Goal: Task Accomplishment & Management: Complete application form

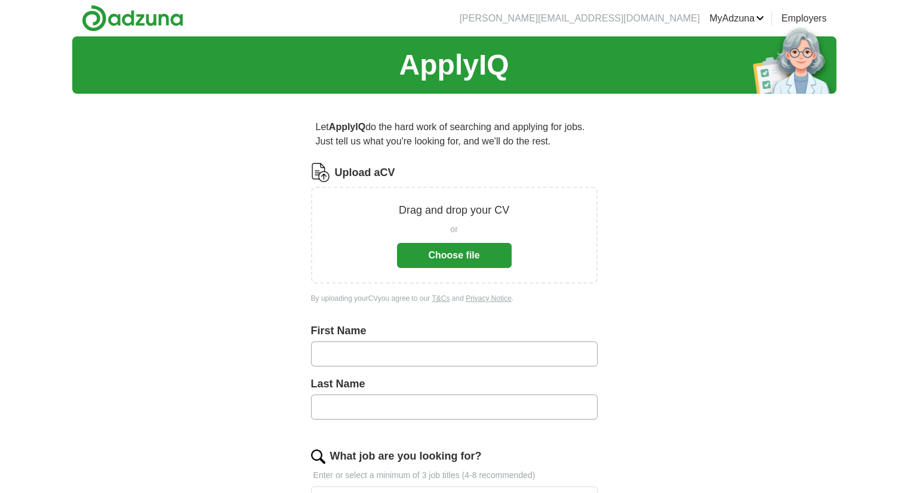
click at [445, 257] on button "Choose file" at bounding box center [454, 255] width 115 height 25
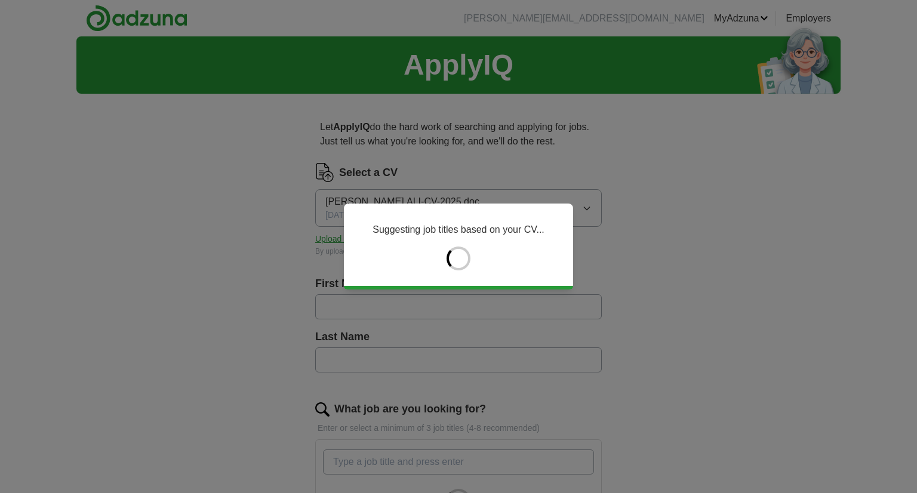
type input "****"
type input "***"
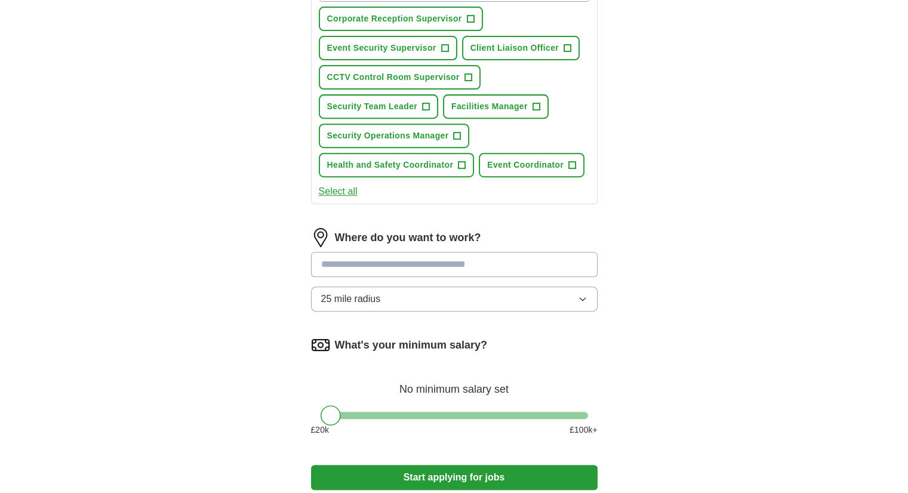
scroll to position [478, 0]
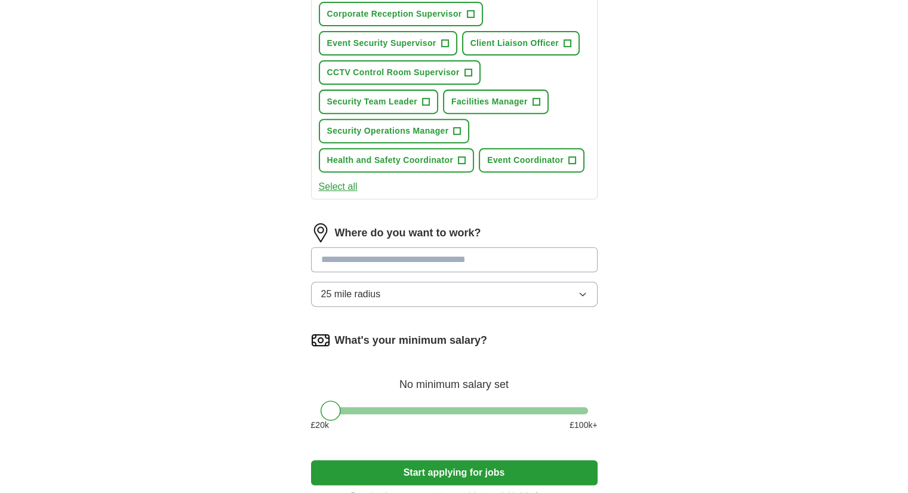
click at [339, 186] on button "Select all" at bounding box center [338, 187] width 39 height 14
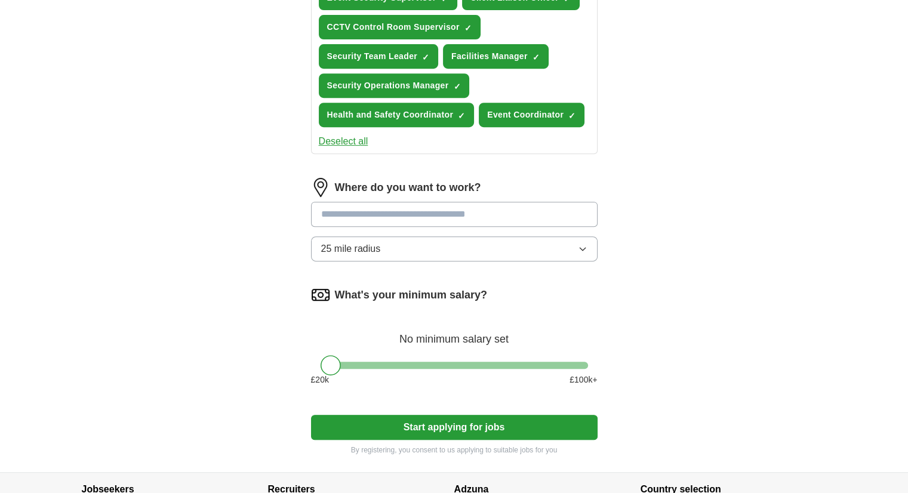
scroll to position [537, 0]
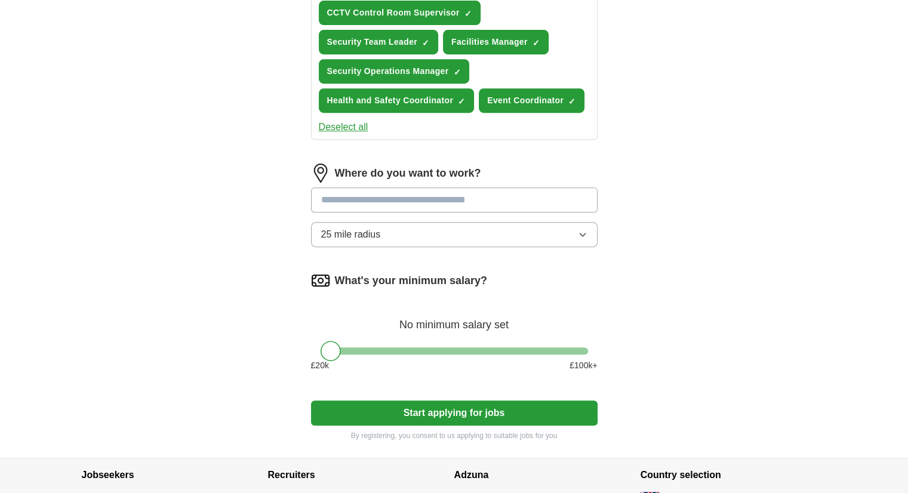
click at [342, 197] on input at bounding box center [454, 199] width 287 height 25
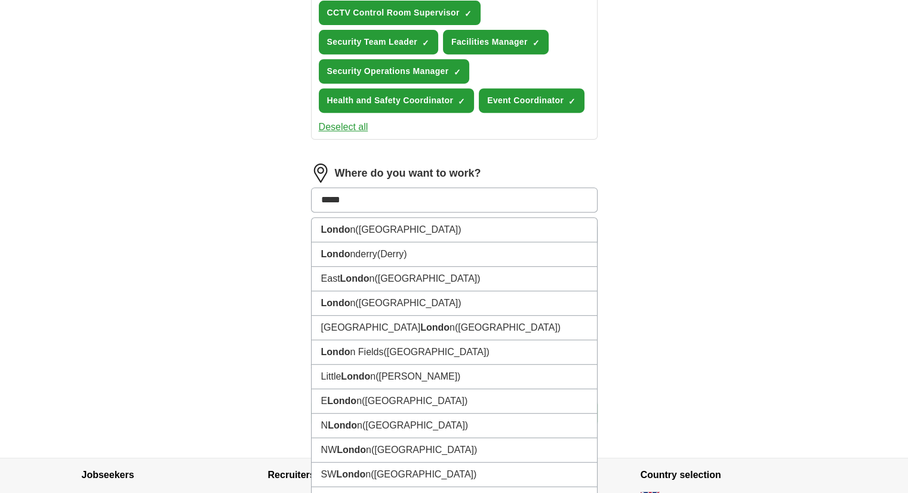
type input "******"
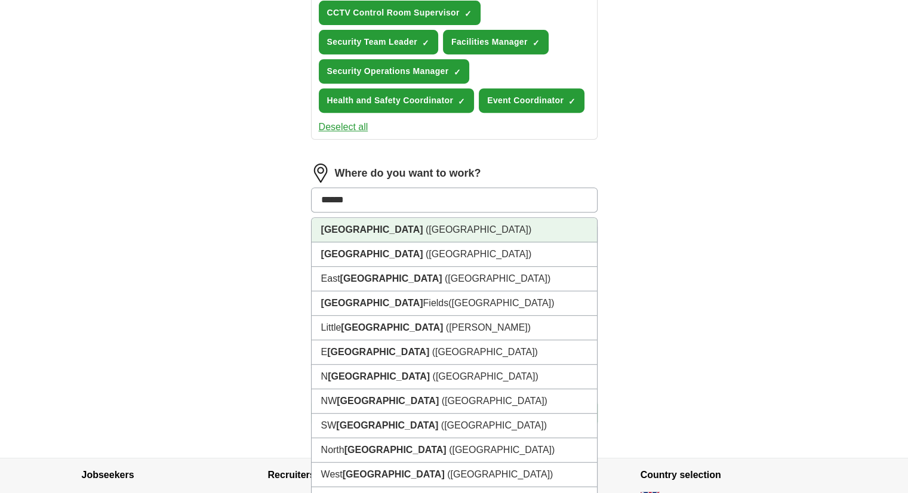
click at [333, 229] on strong "[GEOGRAPHIC_DATA]" at bounding box center [372, 230] width 102 height 10
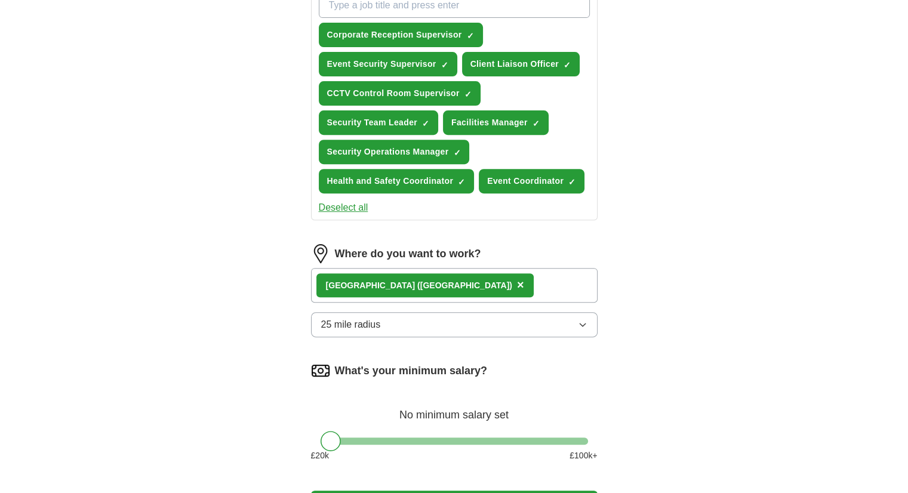
scroll to position [358, 0]
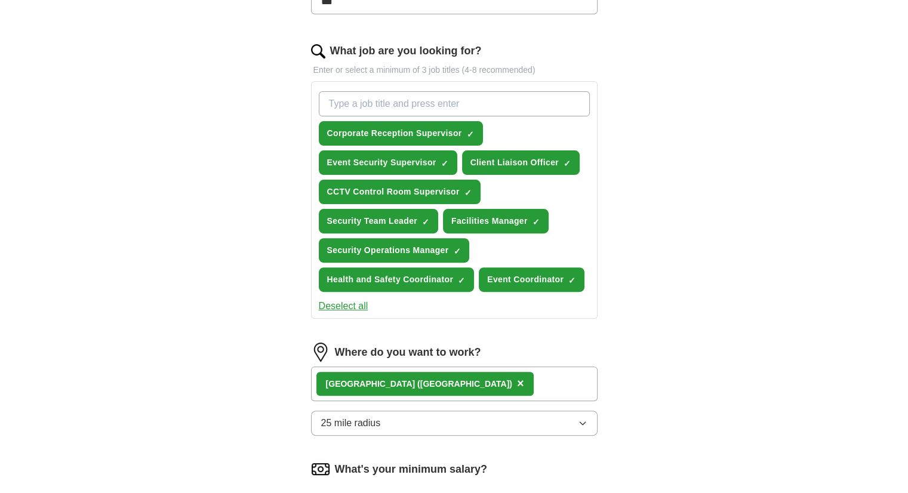
click at [388, 106] on input "What job are you looking for?" at bounding box center [454, 103] width 271 height 25
type input "Cyber Security Apprenticeship"
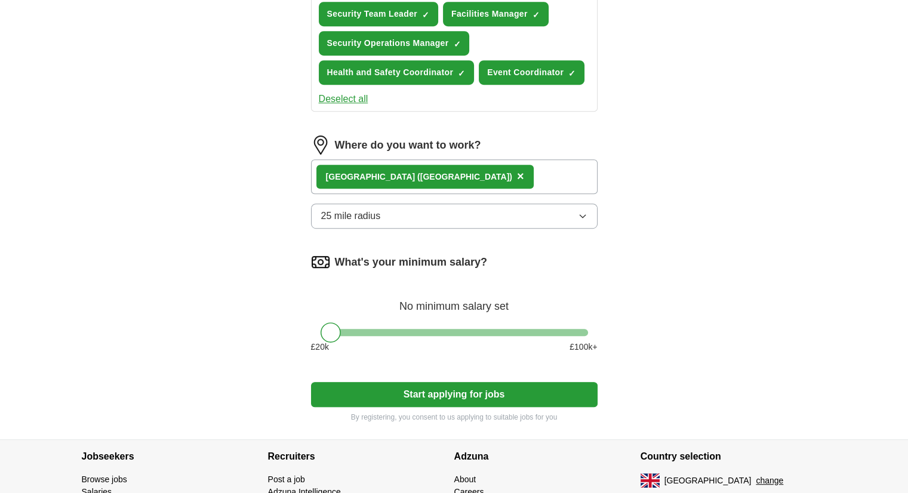
scroll to position [597, 0]
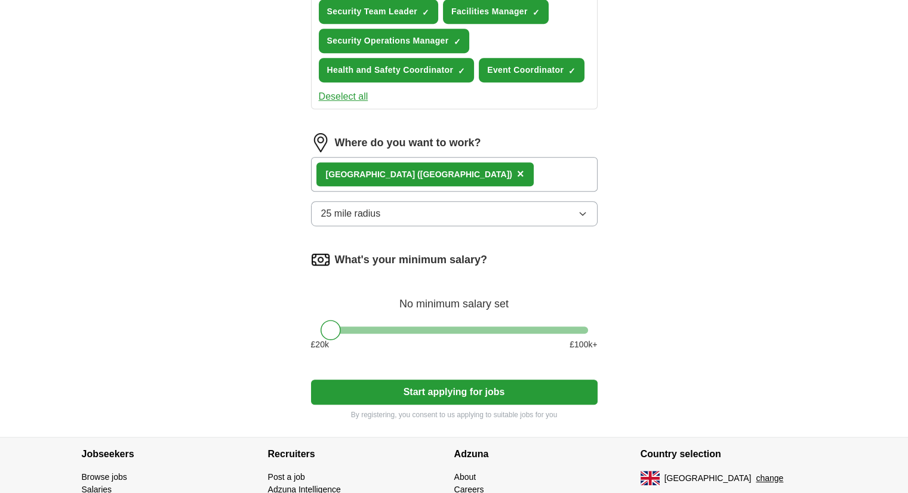
click at [416, 214] on button "25 mile radius" at bounding box center [454, 213] width 287 height 25
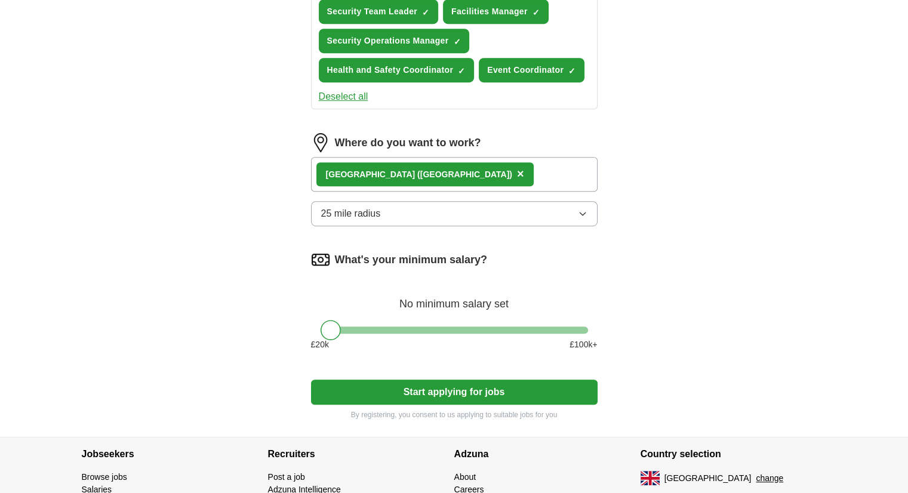
click at [347, 213] on span "25 mile radius" at bounding box center [351, 214] width 60 height 14
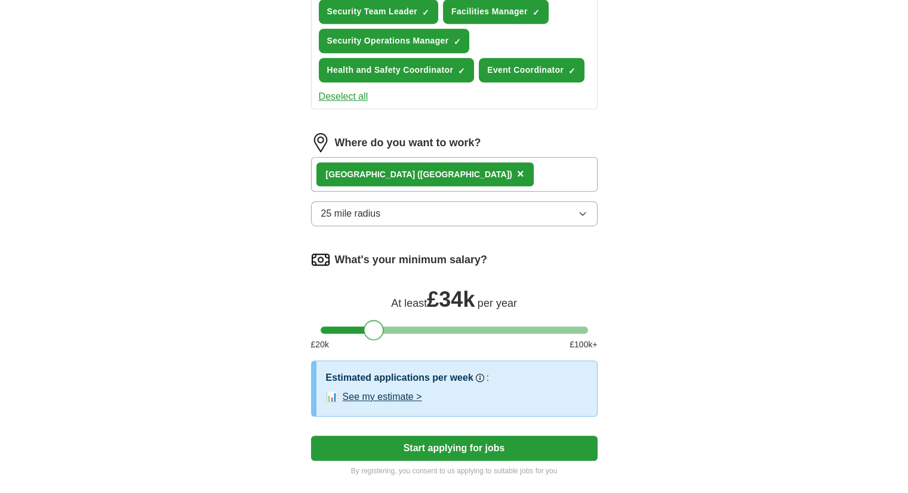
drag, startPoint x: 326, startPoint y: 326, endPoint x: 368, endPoint y: 329, distance: 41.9
click at [368, 329] on div at bounding box center [374, 330] width 20 height 20
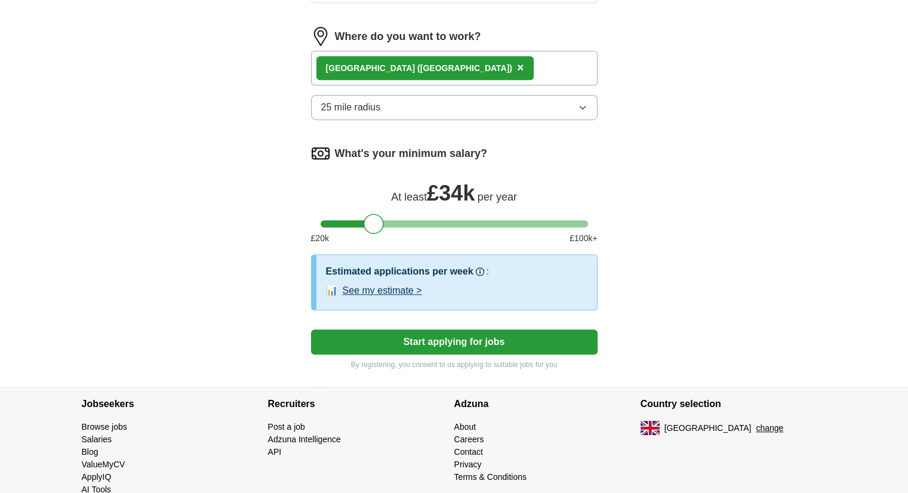
scroll to position [725, 0]
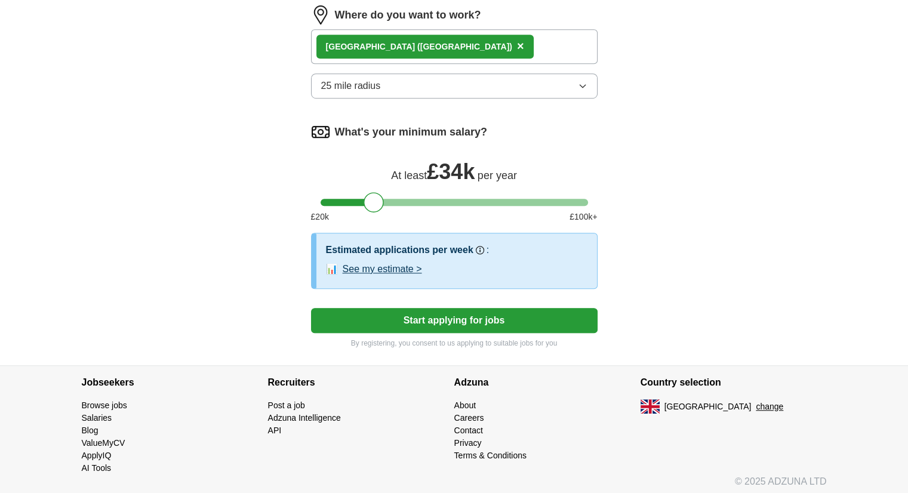
click at [413, 314] on button "Start applying for jobs" at bounding box center [454, 320] width 287 height 25
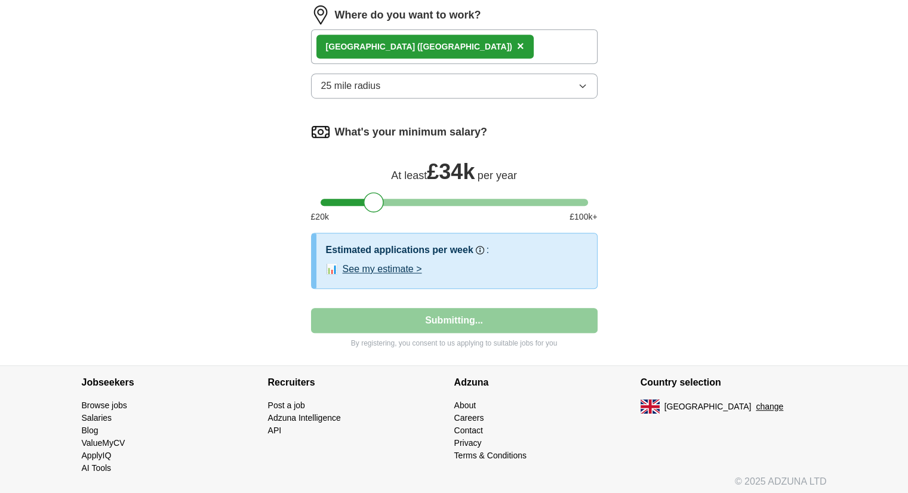
select select "**"
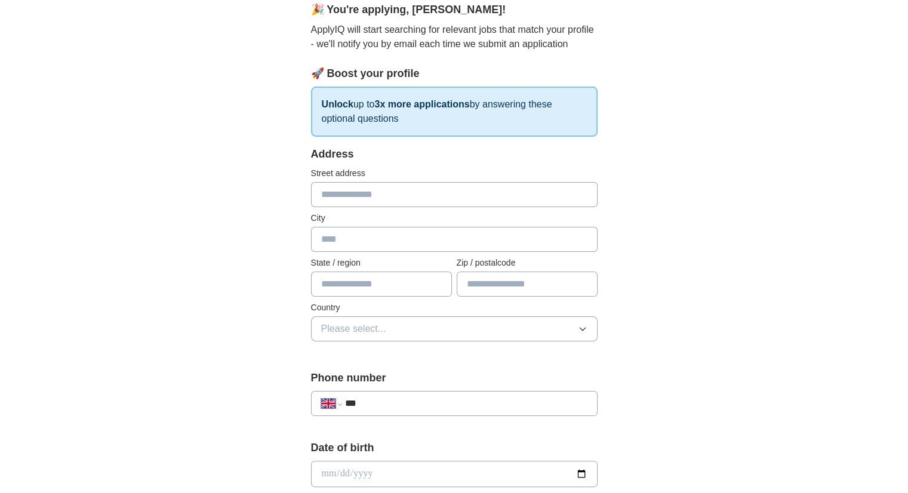
scroll to position [119, 0]
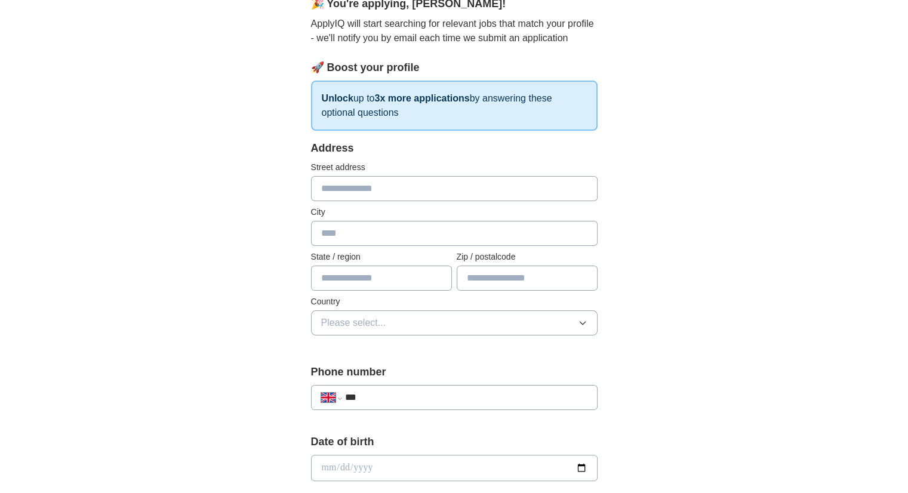
click at [346, 187] on input "text" at bounding box center [454, 188] width 287 height 25
type input "**********"
type input "******"
type input "**********"
type input "******"
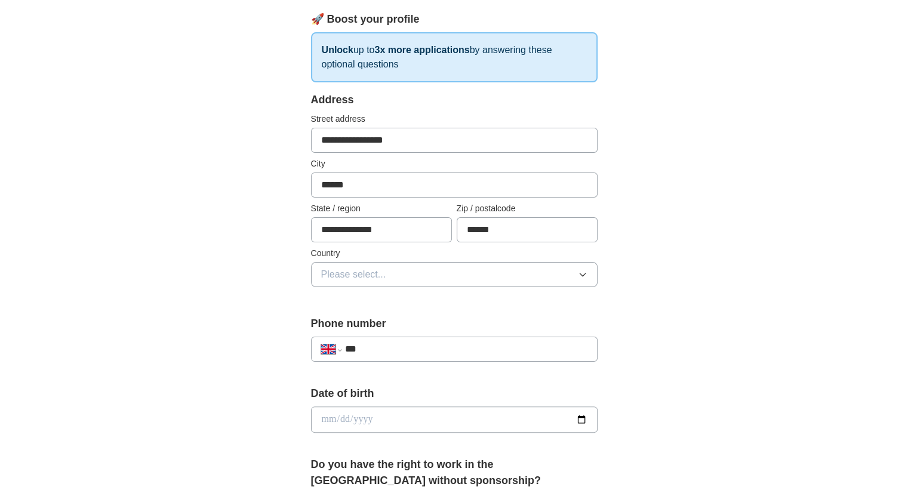
scroll to position [239, 0]
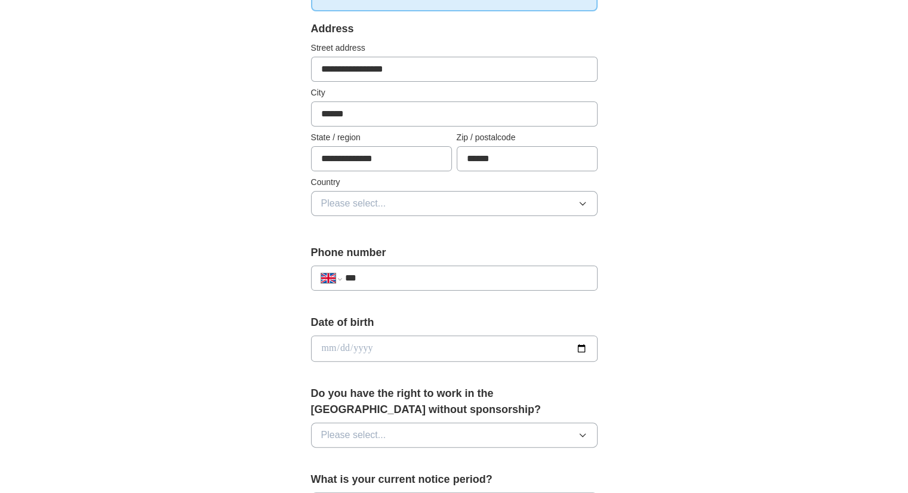
click at [373, 200] on span "Please select..." at bounding box center [353, 203] width 65 height 14
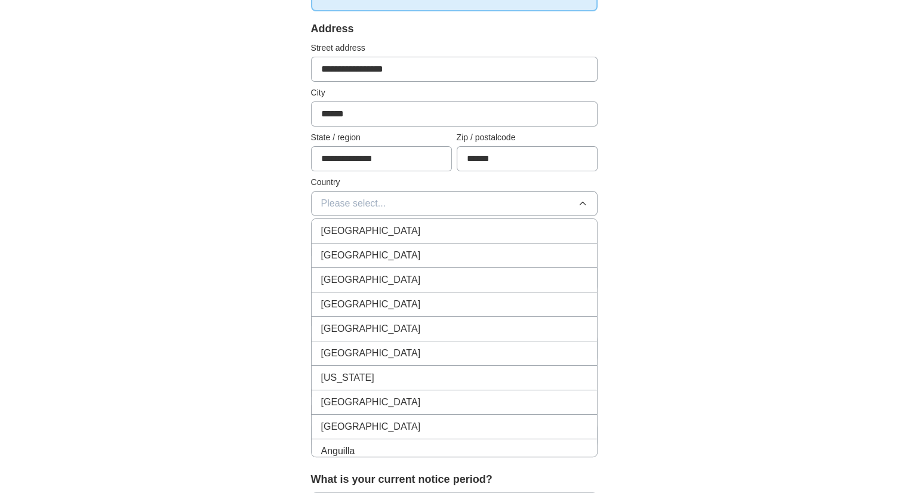
click at [364, 234] on span "[GEOGRAPHIC_DATA]" at bounding box center [371, 231] width 100 height 14
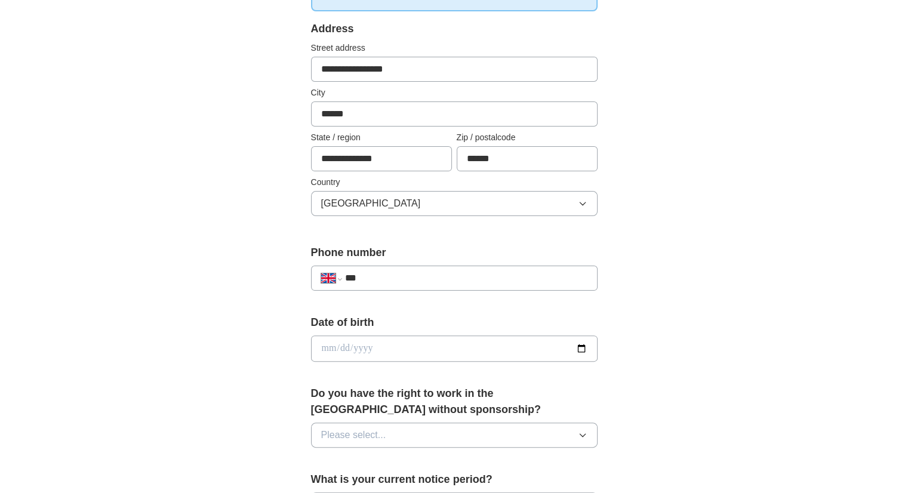
click at [430, 282] on input "***" at bounding box center [466, 278] width 242 height 14
type input "**********"
click at [387, 347] on input "date" at bounding box center [454, 349] width 287 height 26
type input "**********"
click at [273, 423] on div "**********" at bounding box center [454, 366] width 382 height 1004
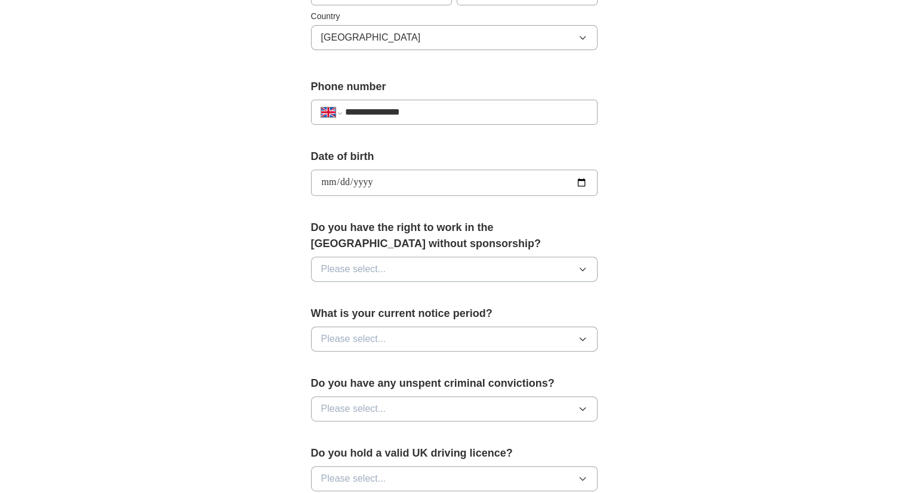
scroll to position [478, 0]
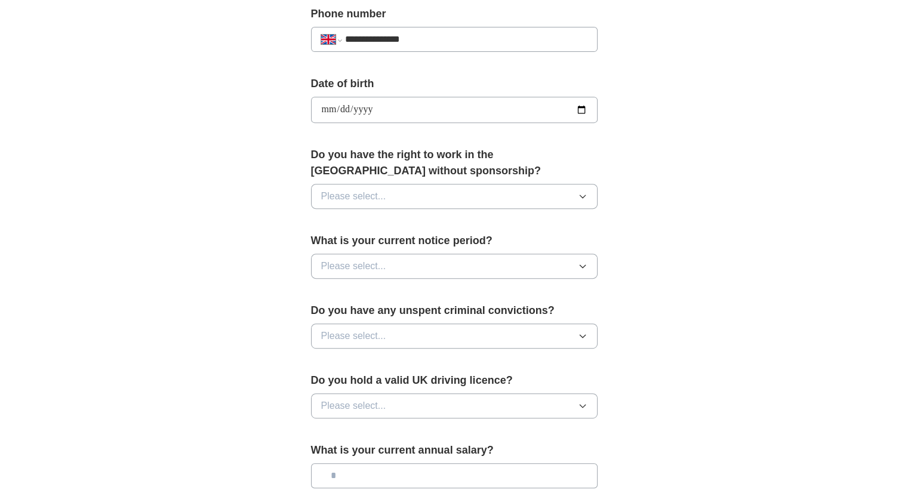
click at [394, 191] on button "Please select..." at bounding box center [454, 196] width 287 height 25
click at [341, 224] on div "Yes" at bounding box center [454, 224] width 266 height 14
click at [381, 263] on span "Please select..." at bounding box center [353, 266] width 65 height 14
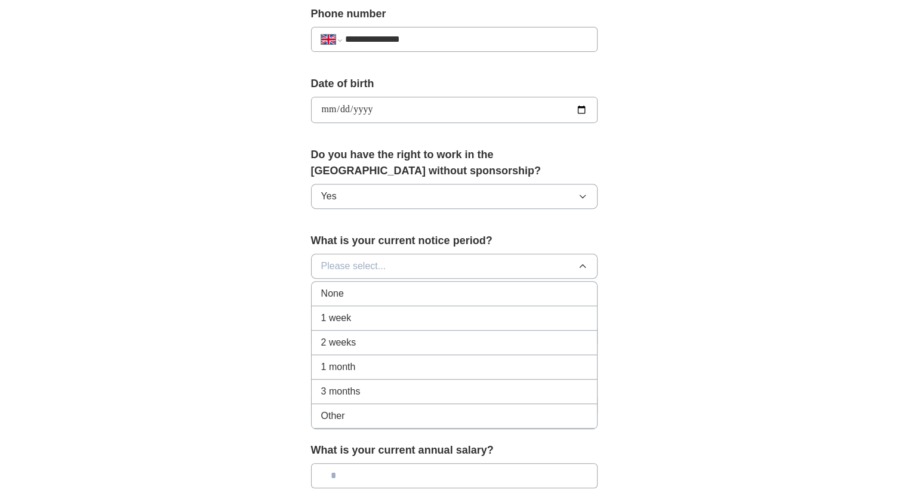
click at [362, 345] on div "2 weeks" at bounding box center [454, 343] width 266 height 14
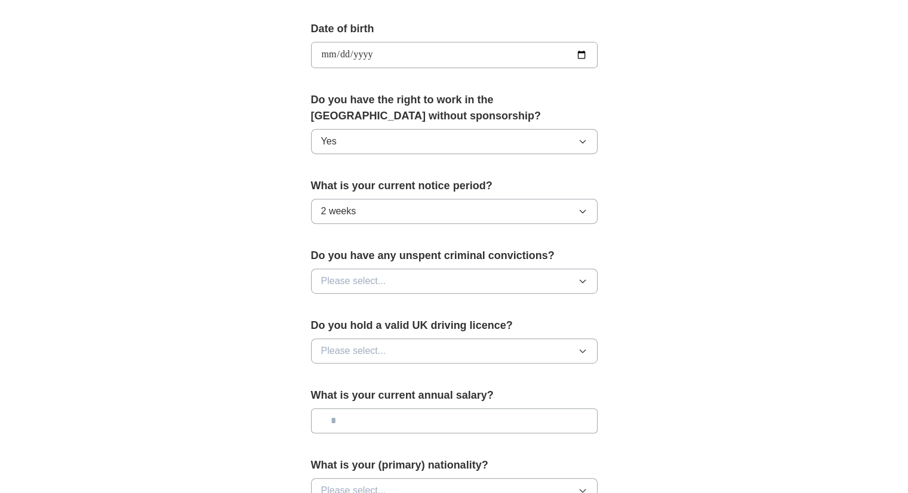
scroll to position [597, 0]
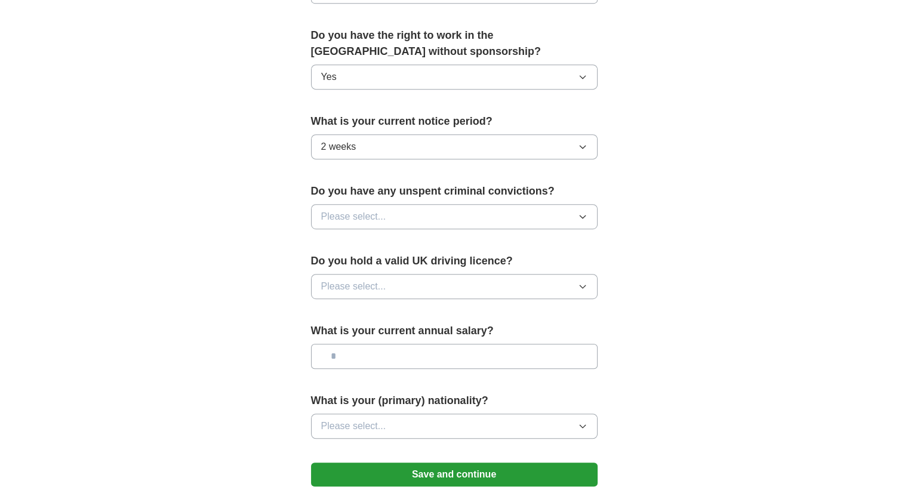
click at [413, 218] on button "Please select..." at bounding box center [454, 216] width 287 height 25
click at [336, 264] on div "No" at bounding box center [454, 269] width 266 height 14
click at [373, 284] on span "Please select..." at bounding box center [353, 286] width 65 height 14
click at [347, 316] on div "Yes" at bounding box center [454, 314] width 266 height 14
click at [402, 352] on input "text" at bounding box center [454, 356] width 287 height 25
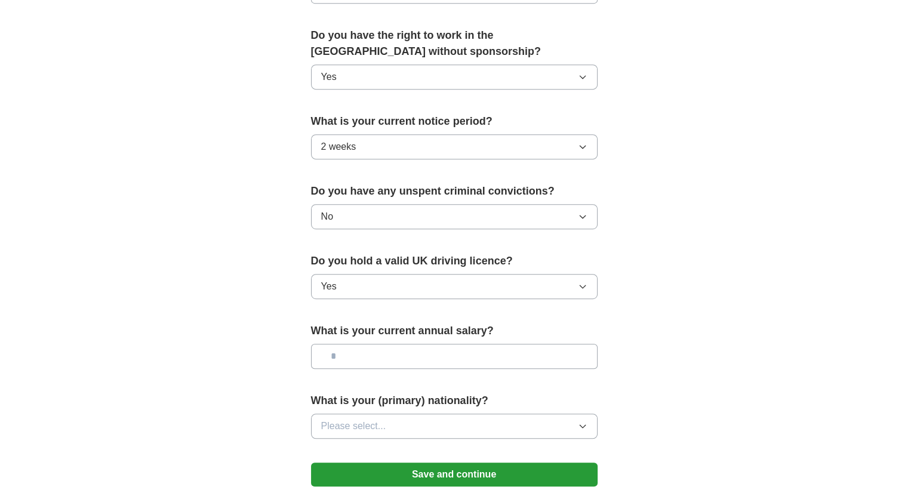
click at [402, 352] on input "text" at bounding box center [454, 356] width 287 height 25
type input "*******"
click at [382, 427] on span "Please select..." at bounding box center [353, 426] width 65 height 14
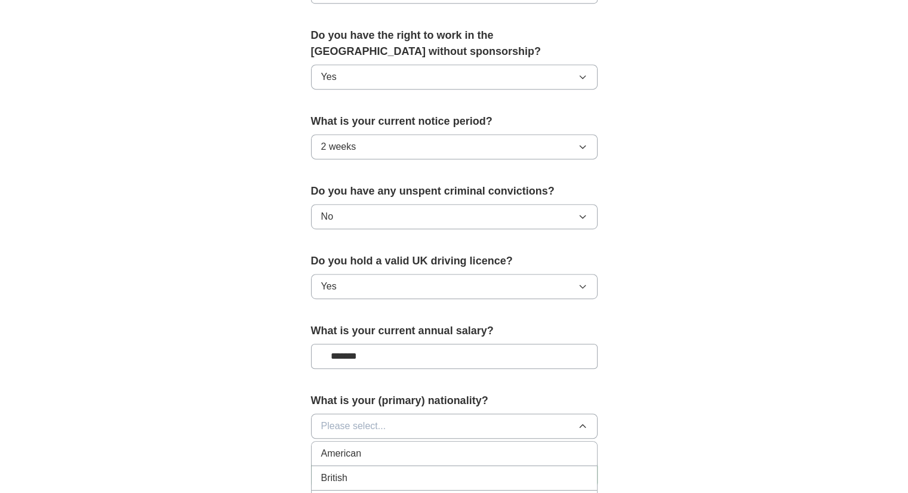
click at [346, 473] on span "British" at bounding box center [334, 478] width 26 height 14
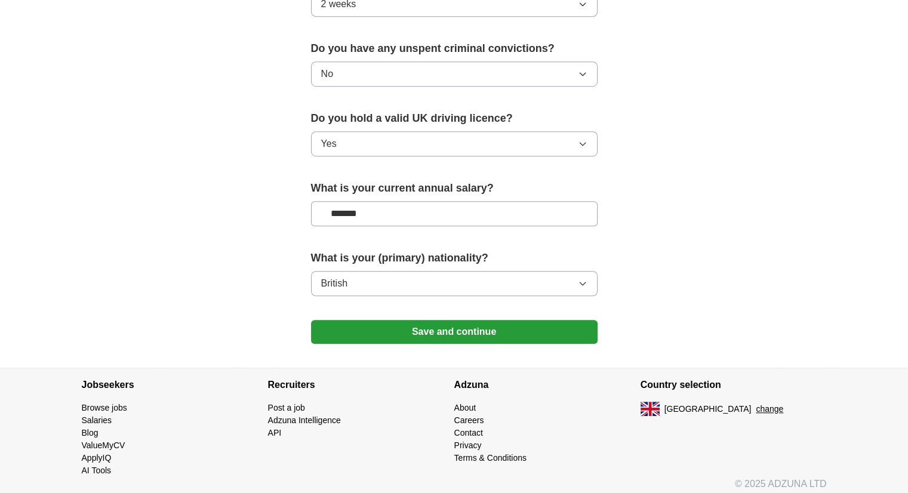
scroll to position [744, 0]
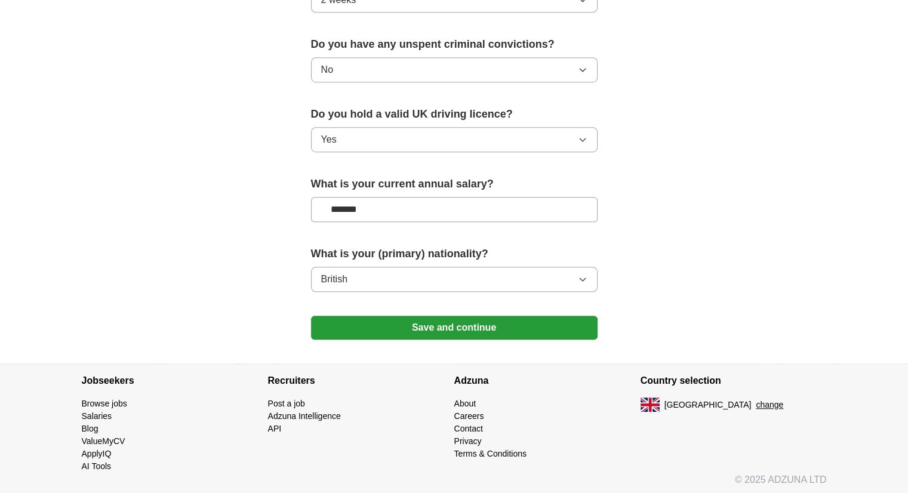
click at [466, 328] on button "Save and continue" at bounding box center [454, 328] width 287 height 24
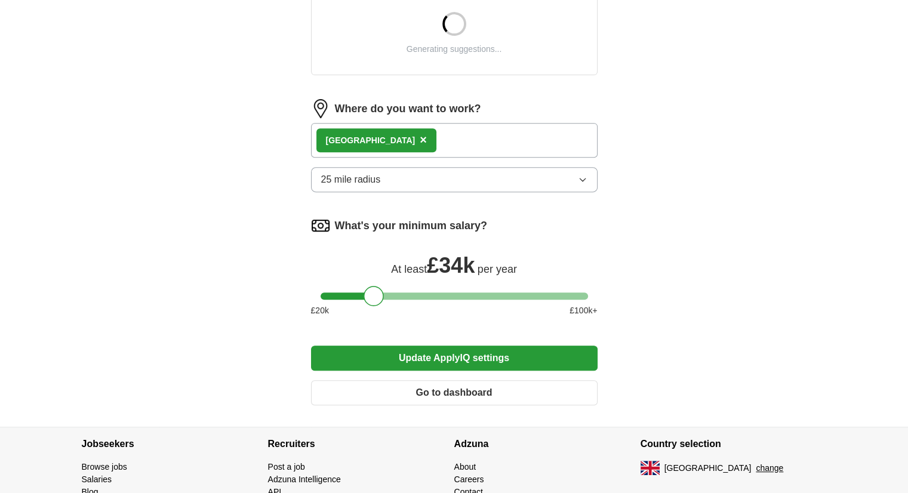
scroll to position [478, 0]
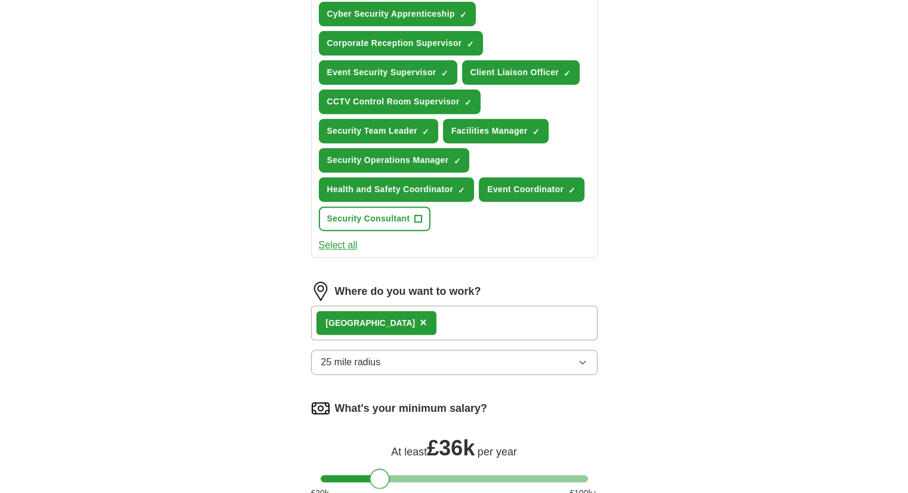
drag, startPoint x: 377, startPoint y: 294, endPoint x: 383, endPoint y: 294, distance: 6.6
click at [383, 294] on form "Select a CV Syed.ALI-CV-2025.doc 17/09/2025, 07:57 Upload a different CV By upl…" at bounding box center [454, 141] width 287 height 912
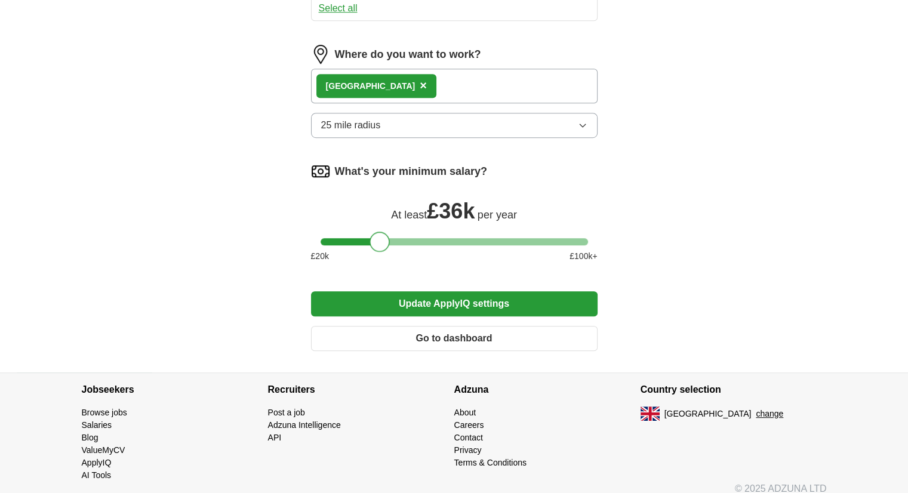
scroll to position [717, 0]
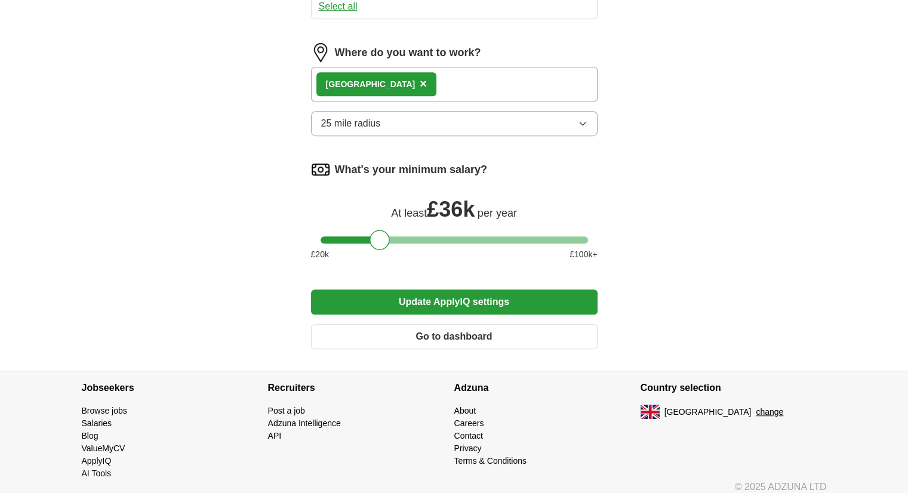
click at [464, 294] on button "Update ApplyIQ settings" at bounding box center [454, 302] width 287 height 25
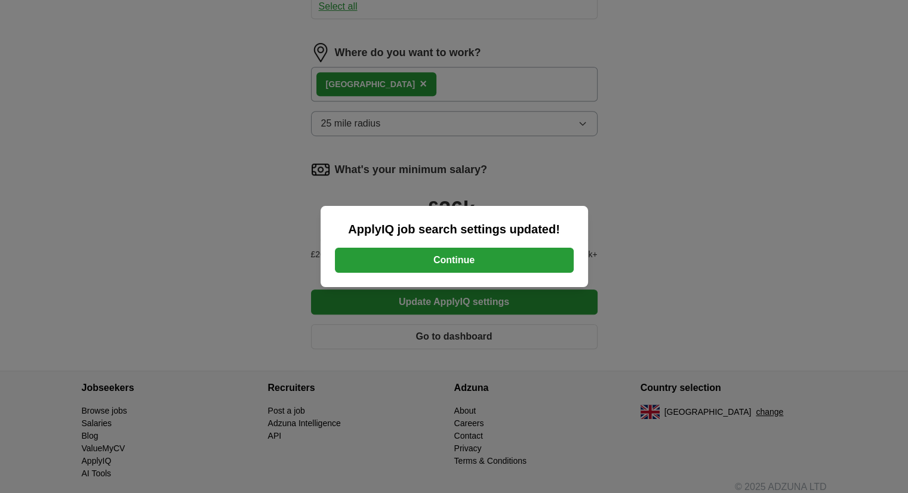
click at [461, 258] on button "Continue" at bounding box center [454, 260] width 239 height 25
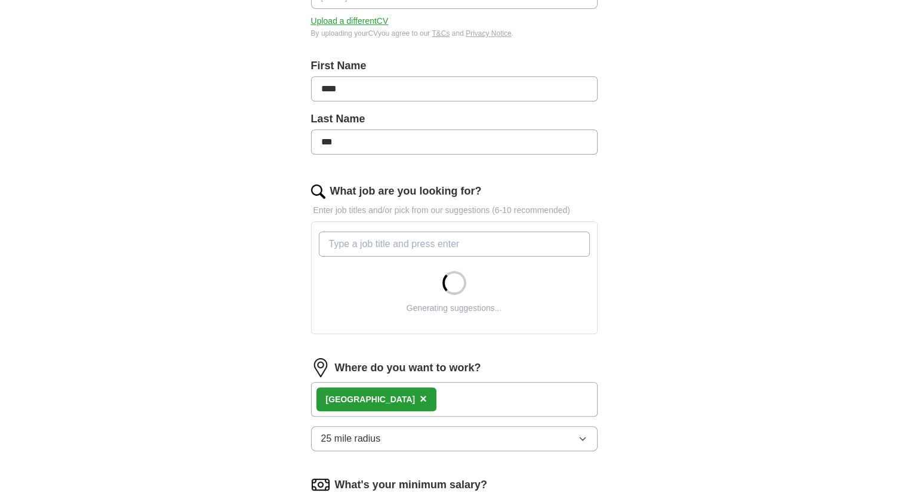
scroll to position [239, 0]
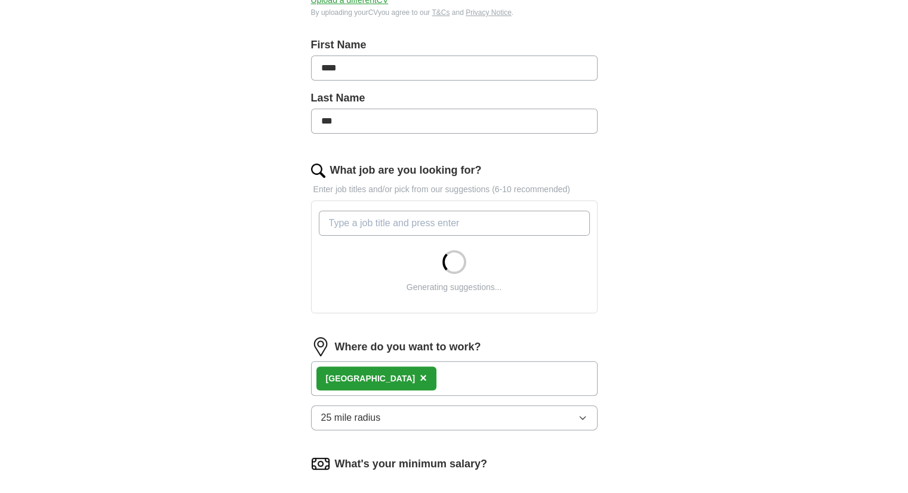
click at [351, 223] on input "What job are you looking for?" at bounding box center [454, 223] width 271 height 25
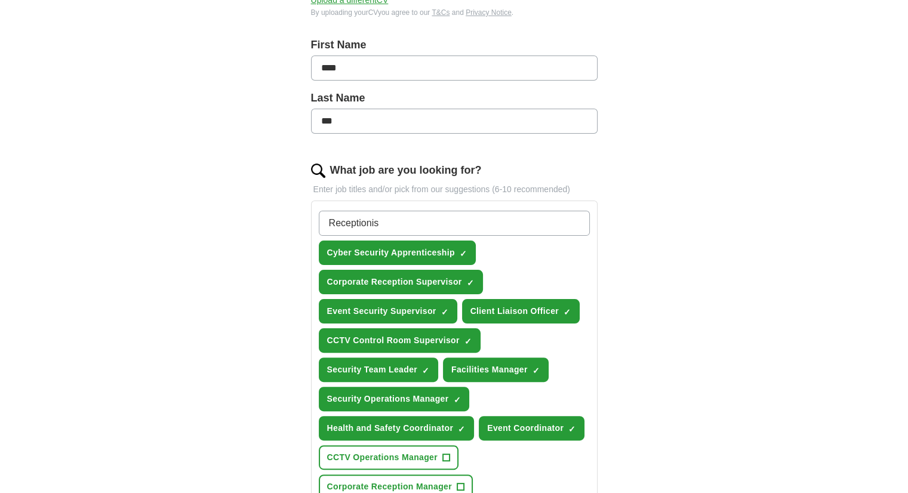
type input "Receptionist"
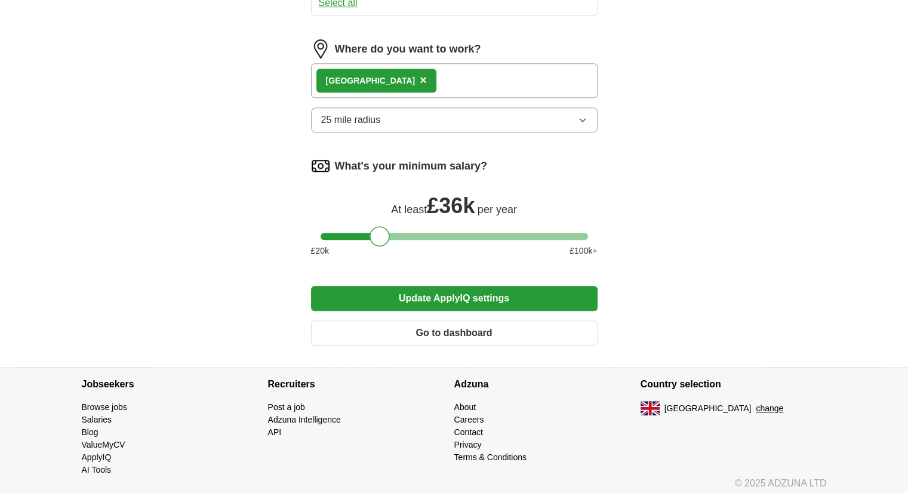
scroll to position [779, 0]
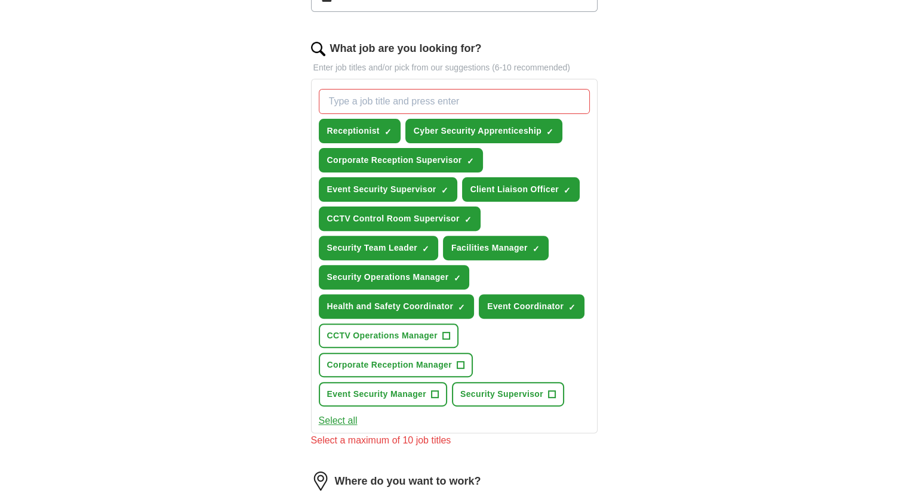
scroll to position [540, 0]
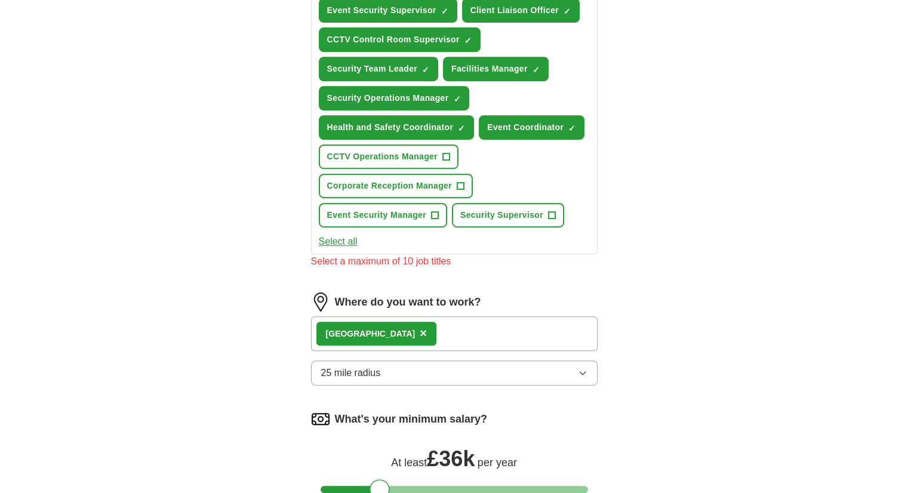
click at [343, 235] on button "Select all" at bounding box center [338, 242] width 39 height 14
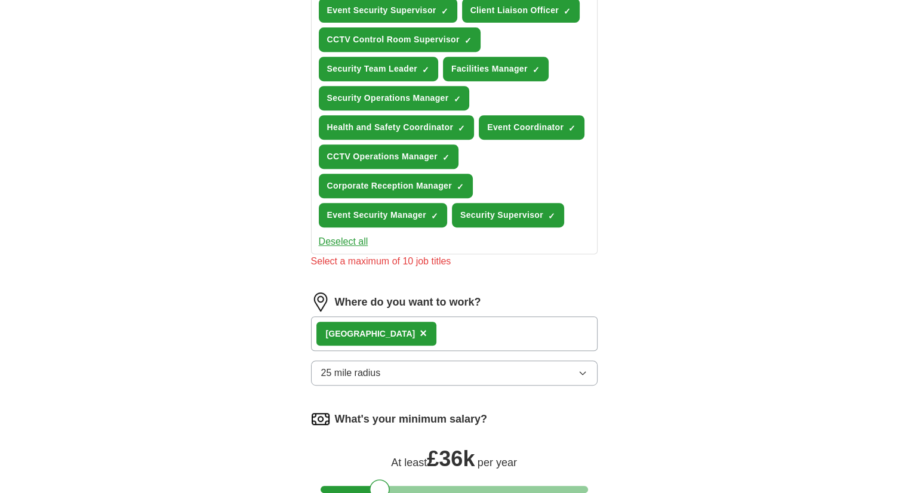
click at [515, 264] on div "What job are you looking for? Enter job titles and/or pick from our suggestions…" at bounding box center [454, 69] width 287 height 417
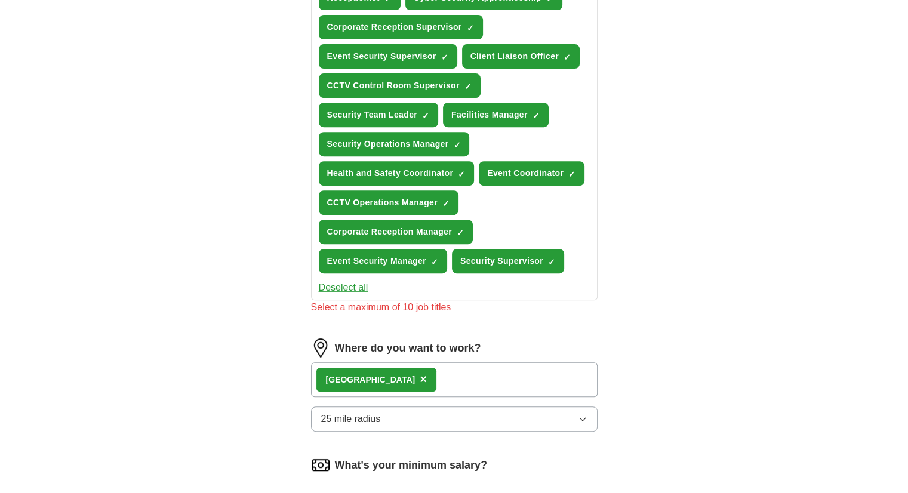
scroll to position [420, 0]
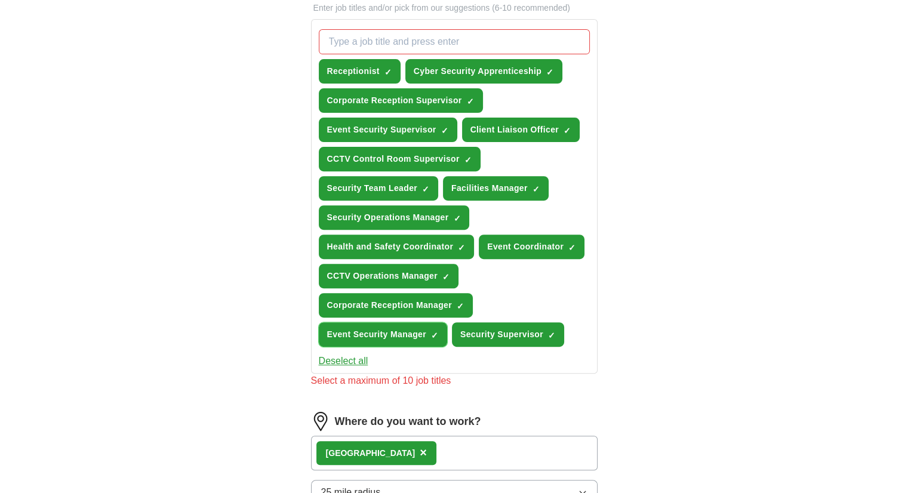
click at [0, 0] on span "×" at bounding box center [0, 0] width 0 height 0
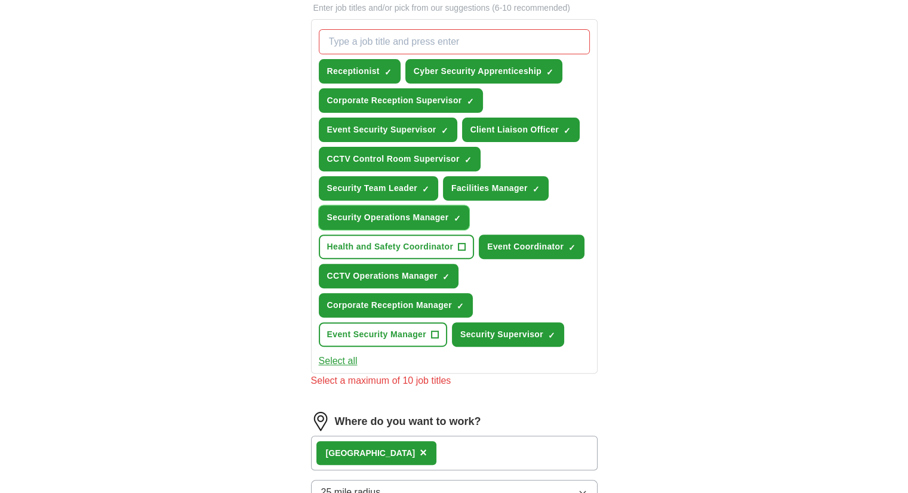
click at [0, 0] on span "×" at bounding box center [0, 0] width 0 height 0
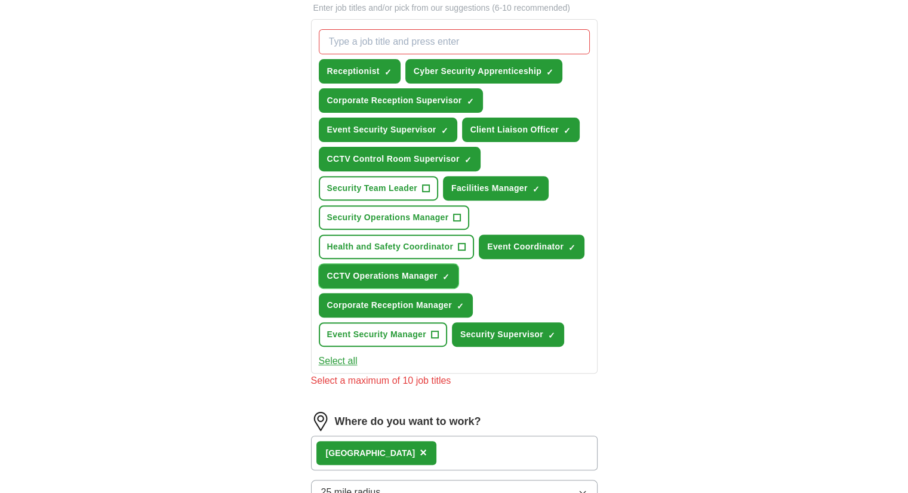
click at [0, 0] on span "×" at bounding box center [0, 0] width 0 height 0
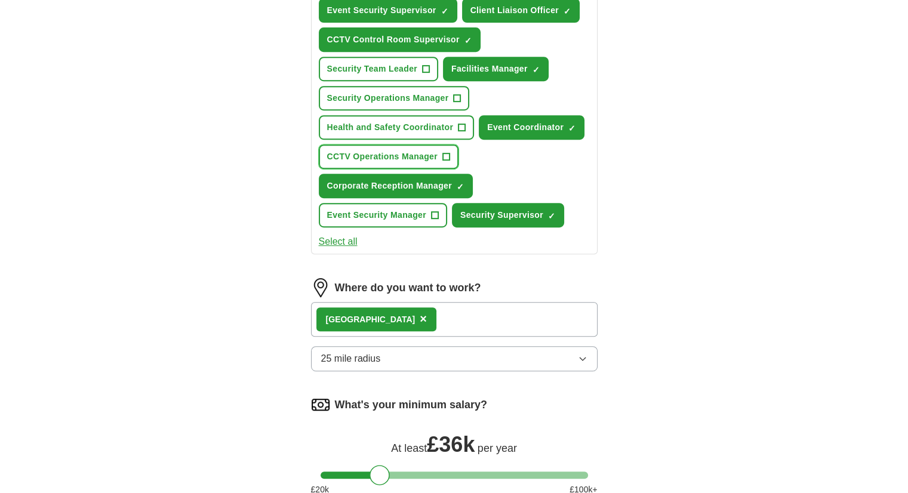
scroll to position [779, 0]
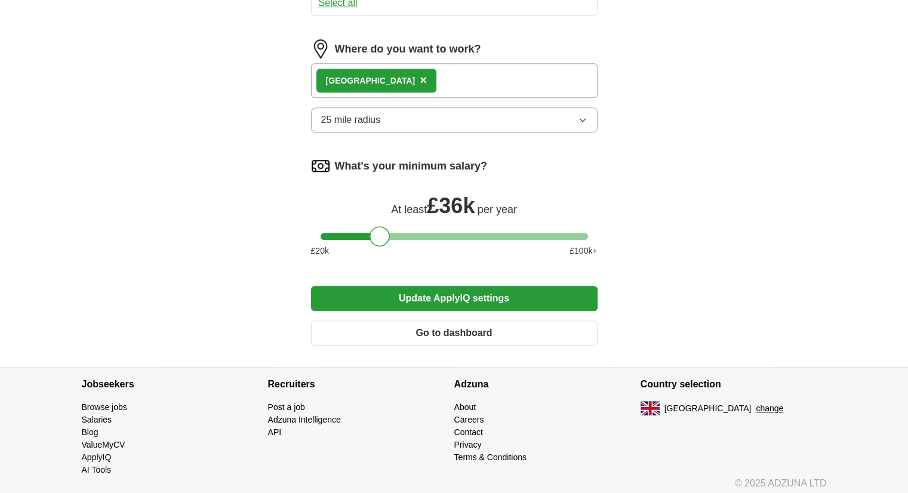
click at [445, 293] on button "Update ApplyIQ settings" at bounding box center [454, 298] width 287 height 25
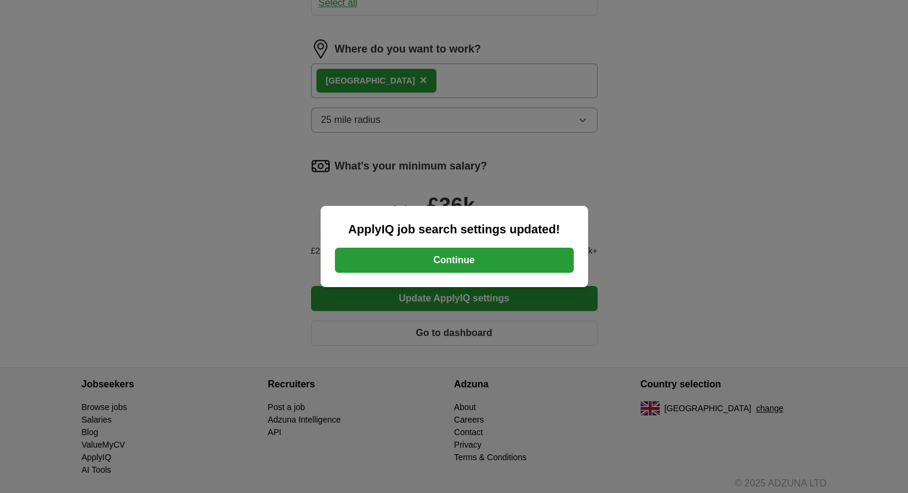
click at [472, 262] on button "Continue" at bounding box center [454, 260] width 239 height 25
